Goal: Check status: Check status

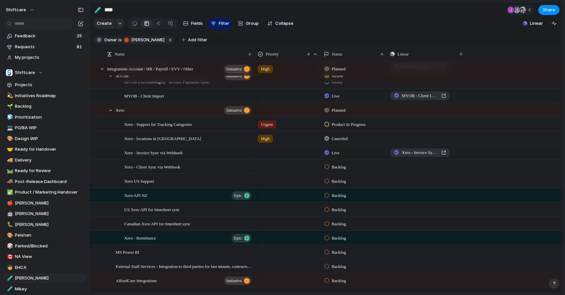
scroll to position [582, 0]
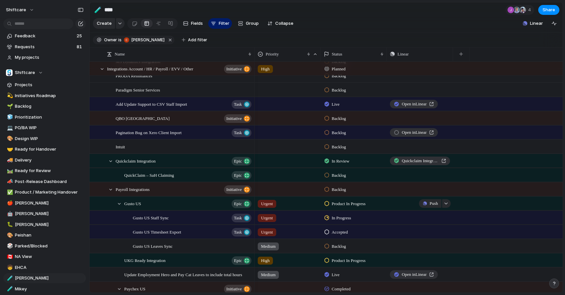
click at [414, 203] on div "Push" at bounding box center [419, 203] width 65 height 13
click at [447, 201] on button "button" at bounding box center [446, 203] width 9 height 9
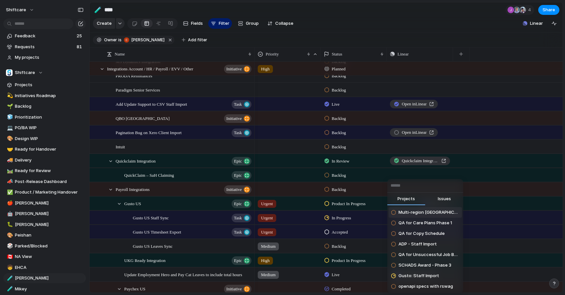
click at [447, 194] on button "Issues" at bounding box center [444, 199] width 38 height 13
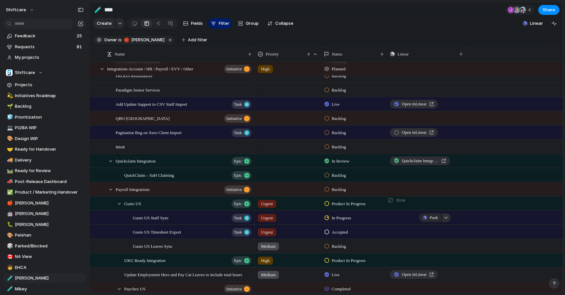
click at [445, 218] on div "button" at bounding box center [445, 217] width 5 height 3
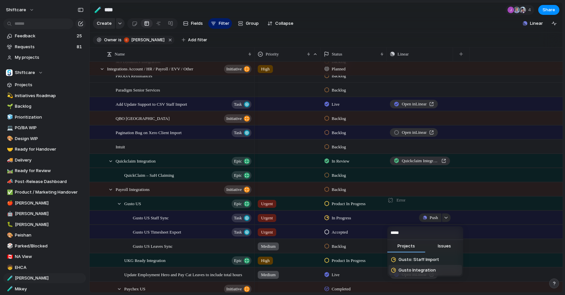
type input "*****"
click at [415, 271] on span "Gusto Integration" at bounding box center [416, 270] width 37 height 7
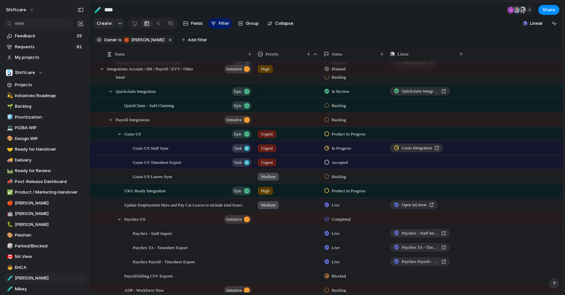
click at [333, 162] on span "Accepted" at bounding box center [340, 162] width 16 height 7
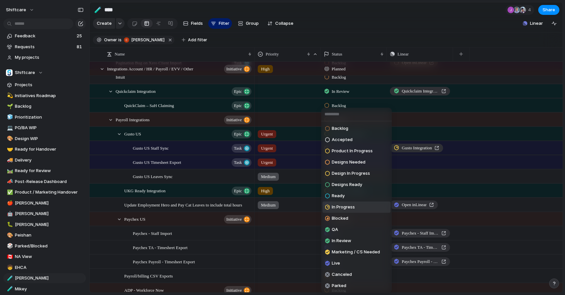
click at [335, 210] on span "In Progress" at bounding box center [343, 207] width 23 height 7
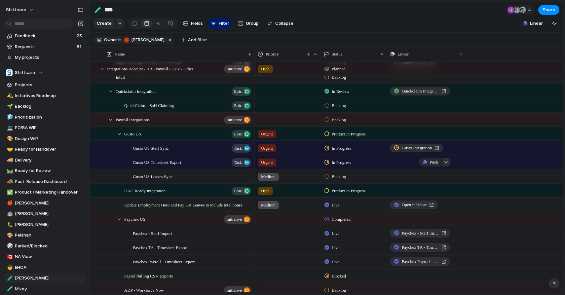
click at [445, 161] on div "button" at bounding box center [445, 162] width 5 height 3
type input "**********"
click at [425, 203] on span "Gusto Integration" at bounding box center [416, 204] width 37 height 7
